Goal: Information Seeking & Learning: Understand process/instructions

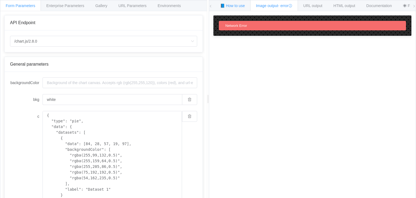
click at [233, 6] on span "📘 How to use" at bounding box center [232, 6] width 25 height 4
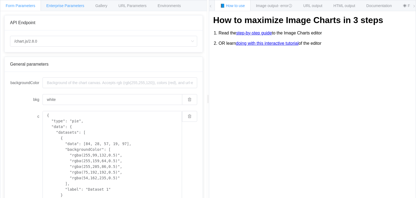
click at [81, 5] on span "Enterprise Parameters" at bounding box center [65, 6] width 38 height 4
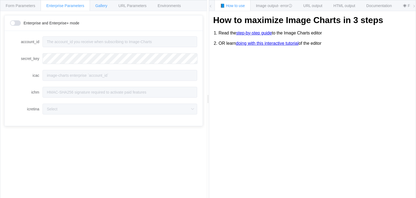
click at [101, 7] on span "Gallery" at bounding box center [101, 6] width 12 height 4
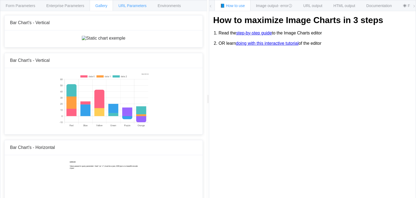
click at [136, 6] on span "URL Parameters" at bounding box center [132, 6] width 28 height 4
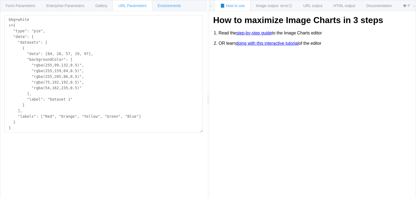
click at [166, 9] on div "Environments" at bounding box center [169, 5] width 35 height 11
